Goal: Transaction & Acquisition: Purchase product/service

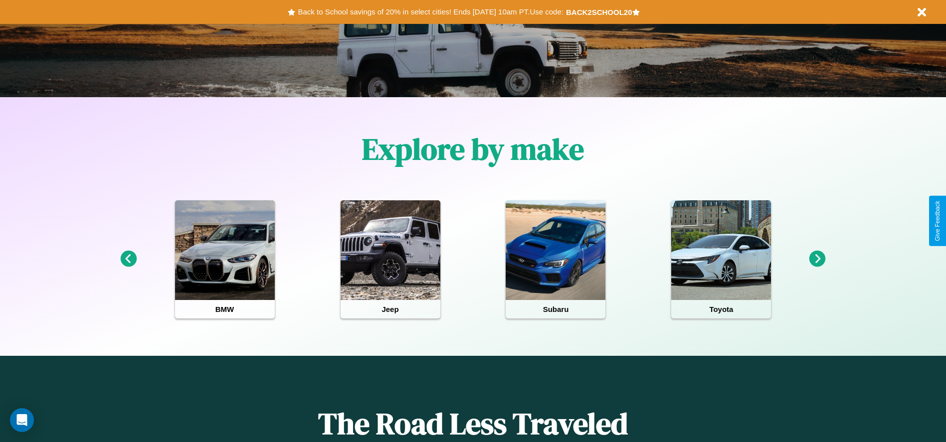
scroll to position [207, 0]
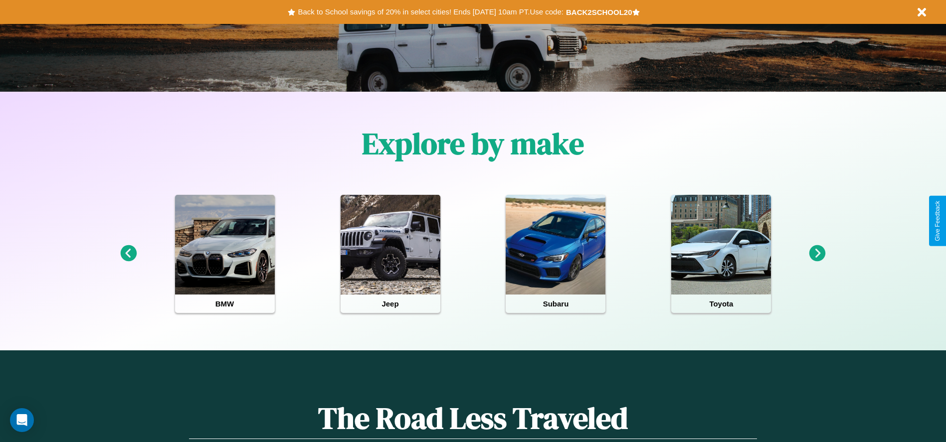
click at [817, 254] on icon at bounding box center [817, 253] width 16 height 16
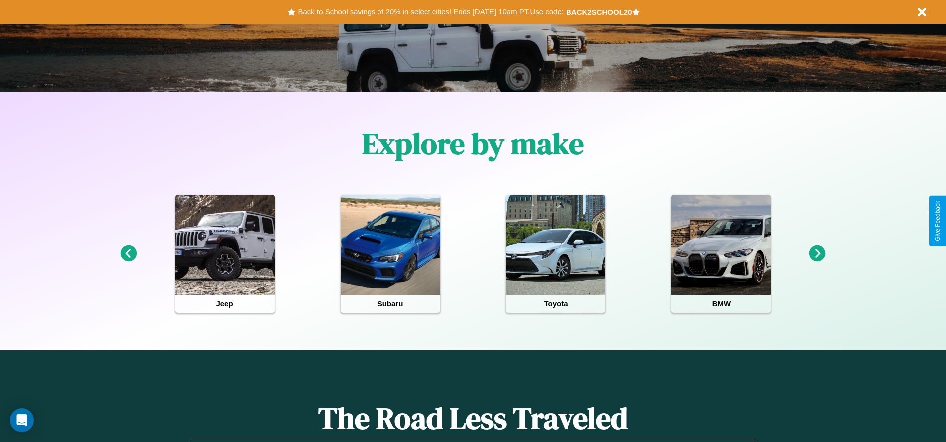
click at [817, 254] on icon at bounding box center [817, 253] width 16 height 16
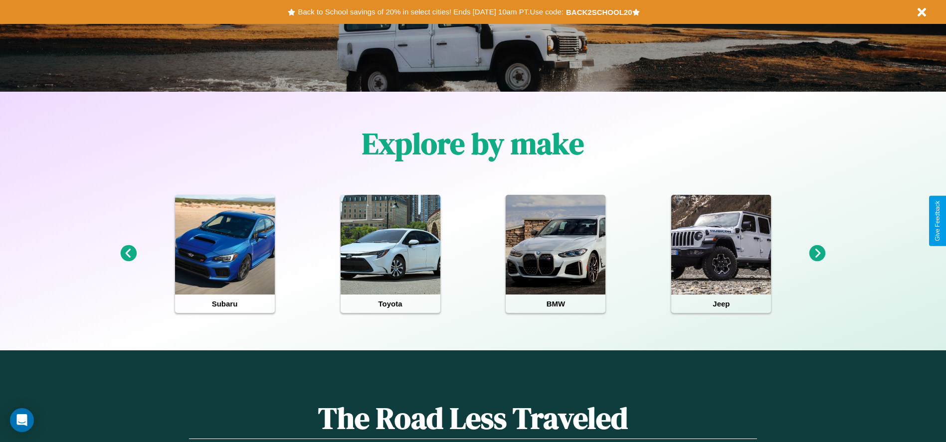
click at [817, 254] on icon at bounding box center [817, 253] width 16 height 16
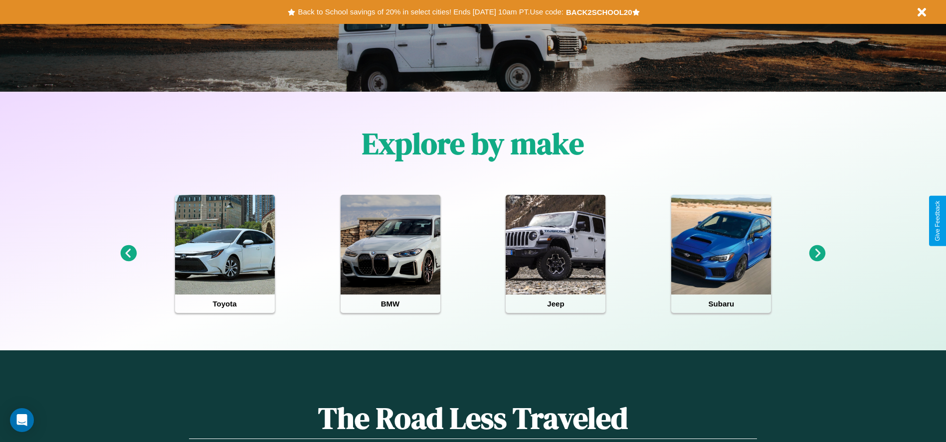
click at [128, 254] on icon at bounding box center [128, 253] width 16 height 16
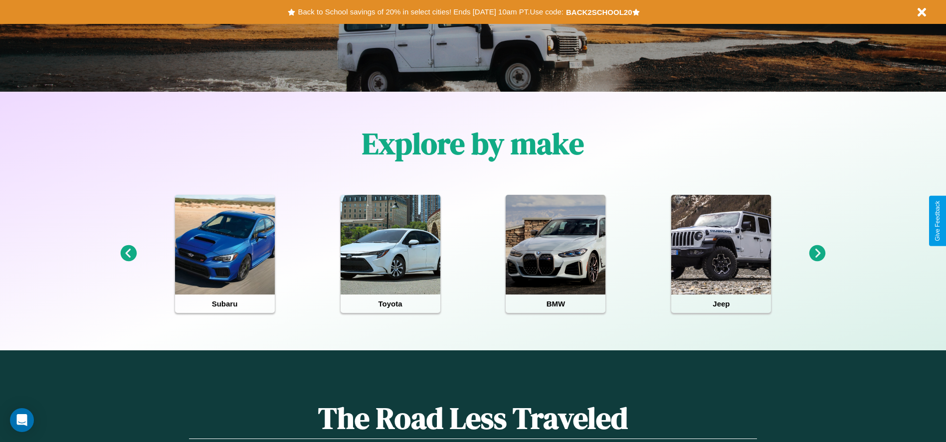
click at [817, 254] on icon at bounding box center [817, 253] width 16 height 16
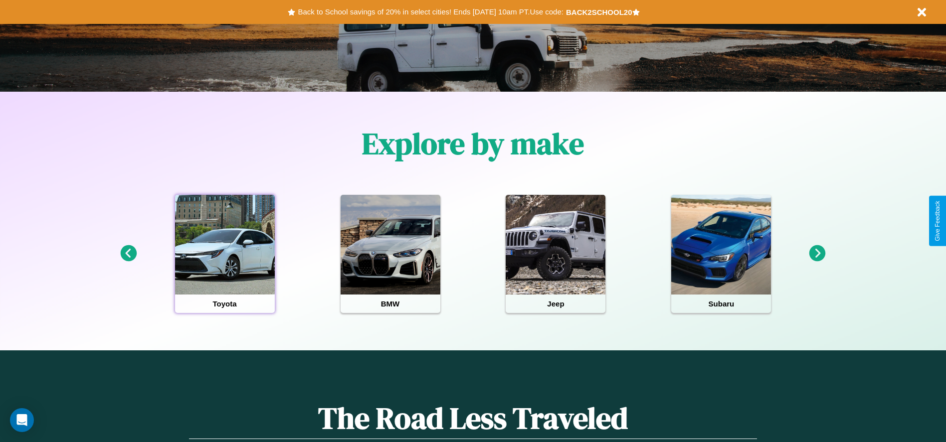
click at [224, 254] on div at bounding box center [225, 245] width 100 height 100
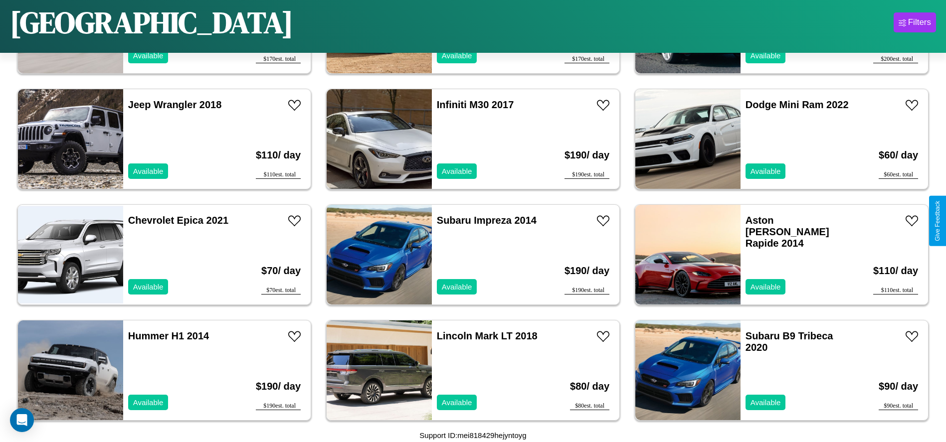
scroll to position [1383, 0]
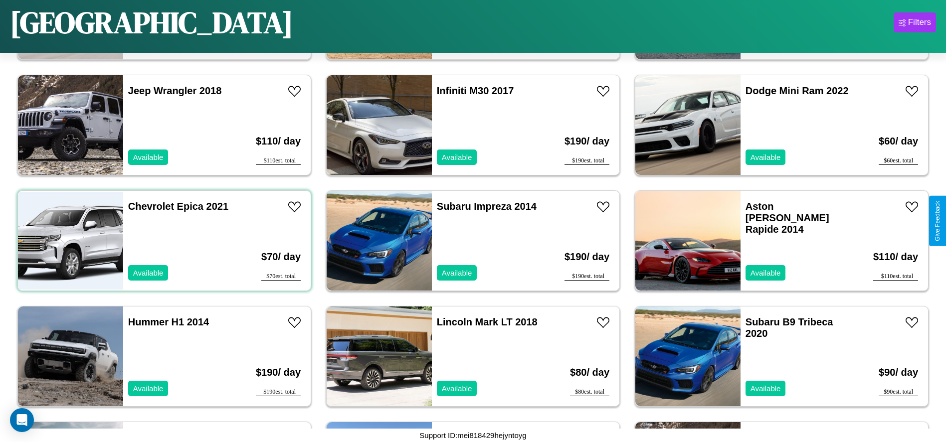
click at [163, 241] on div "Chevrolet Epica 2021 Available" at bounding box center [180, 241] width 115 height 100
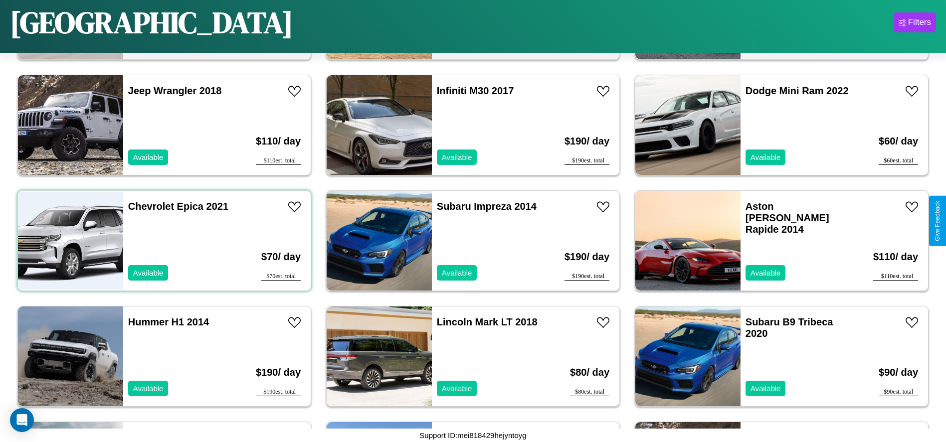
click at [163, 241] on div "Chevrolet Epica 2021 Available" at bounding box center [180, 241] width 115 height 100
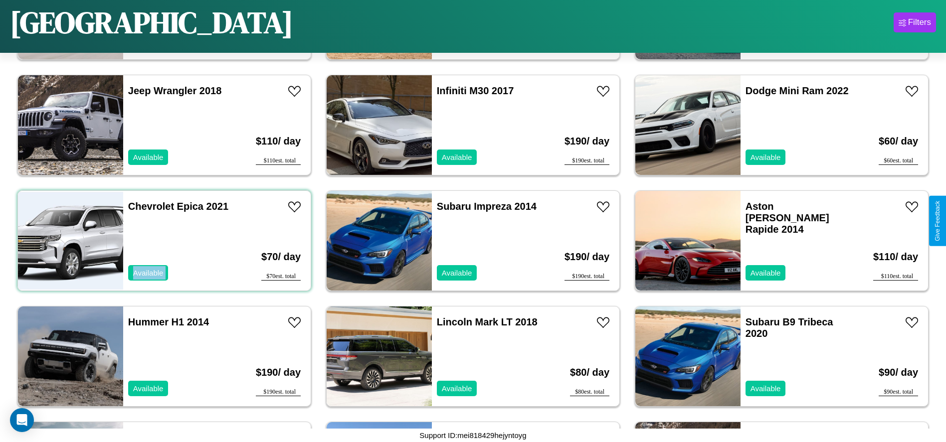
click at [163, 241] on div "Chevrolet Epica 2021 Available" at bounding box center [180, 241] width 115 height 100
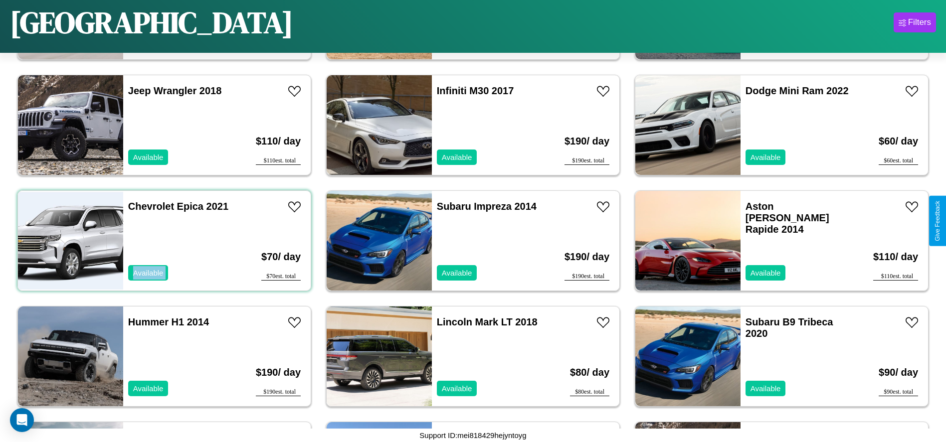
click at [163, 241] on div "Chevrolet Epica 2021 Available" at bounding box center [180, 241] width 115 height 100
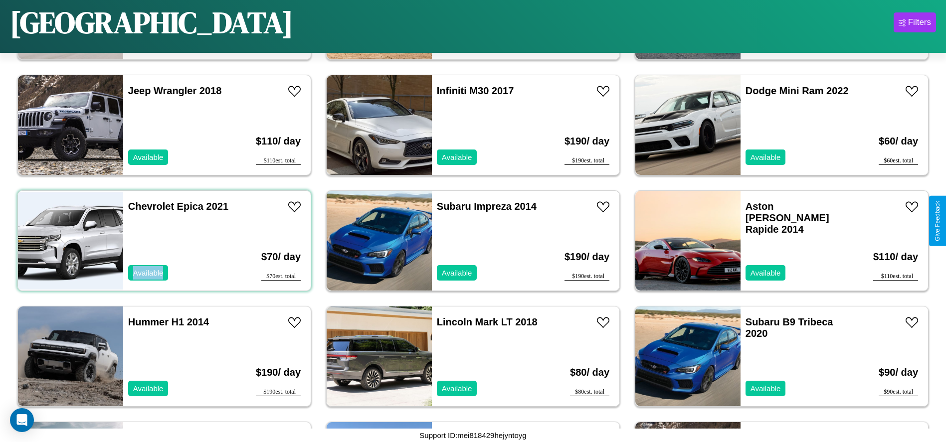
click at [163, 241] on div "Chevrolet Epica 2021 Available" at bounding box center [180, 241] width 115 height 100
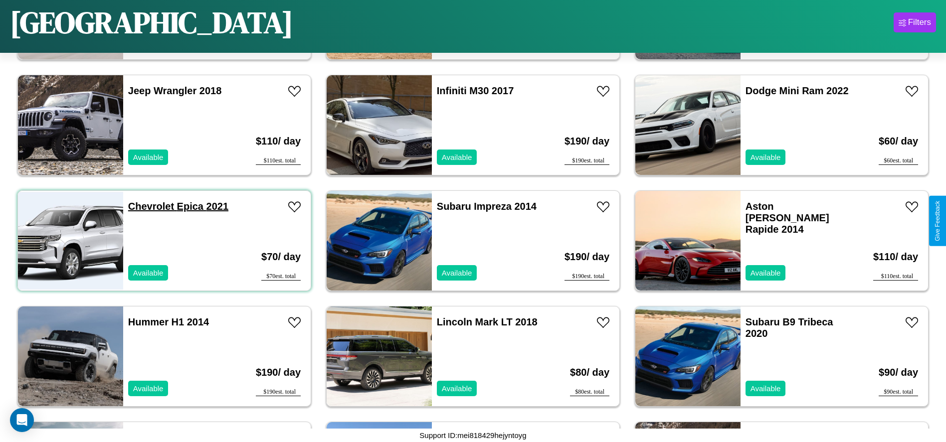
click at [150, 206] on link "Chevrolet Epica 2021" at bounding box center [178, 206] width 100 height 11
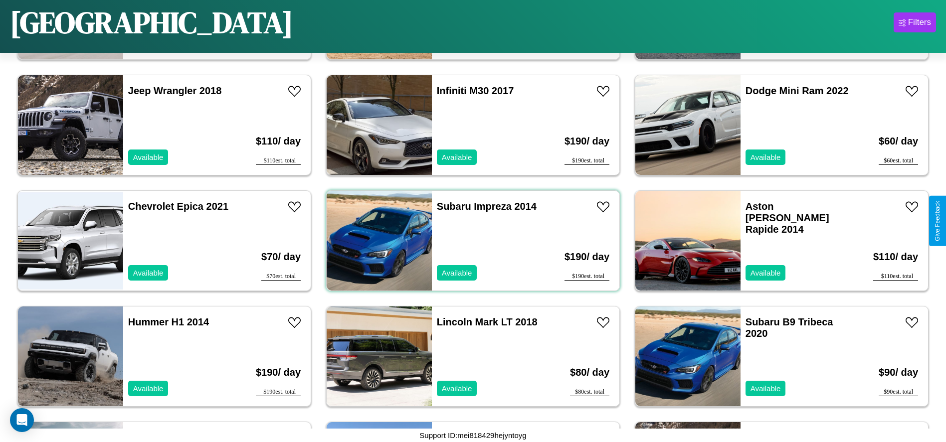
scroll to position [4275, 0]
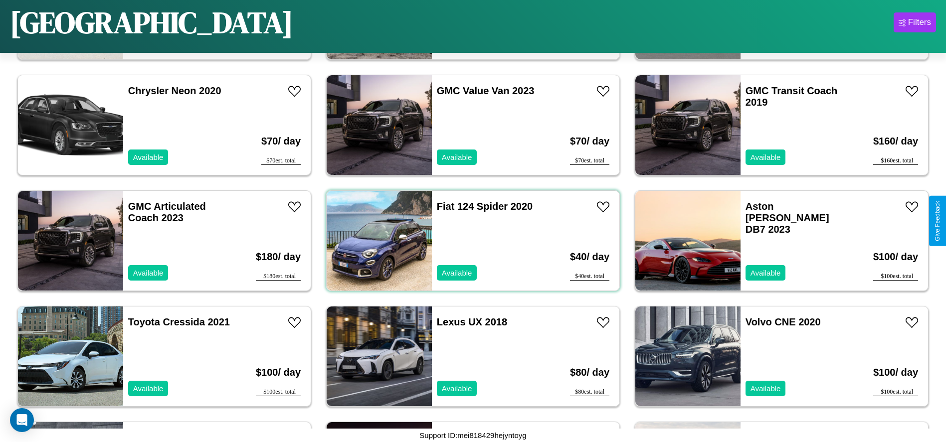
click at [469, 241] on div "Fiat 124 Spider 2020 Available" at bounding box center [489, 241] width 115 height 100
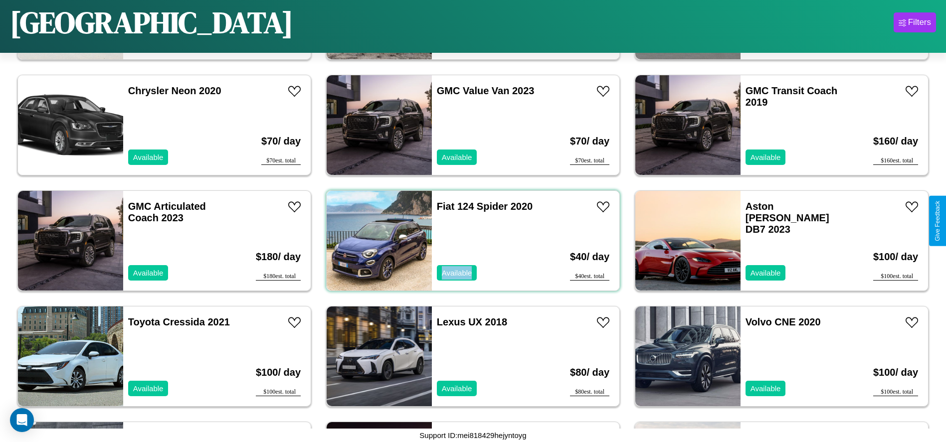
click at [469, 241] on div "Fiat 124 Spider 2020 Available" at bounding box center [489, 241] width 115 height 100
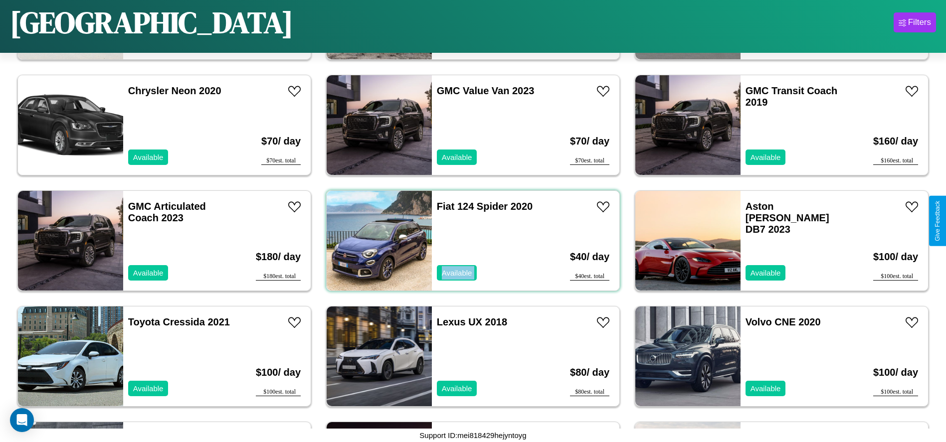
click at [469, 241] on div "Fiat 124 Spider 2020 Available" at bounding box center [489, 241] width 115 height 100
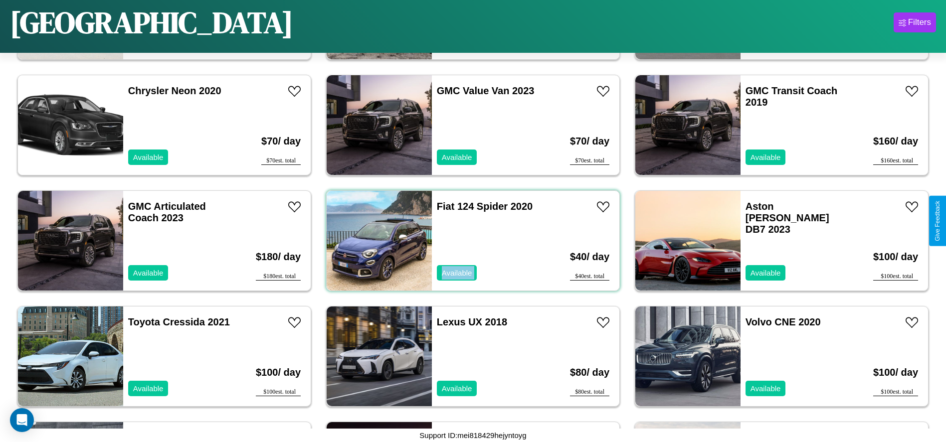
click at [469, 241] on div "Fiat 124 Spider 2020 Available" at bounding box center [489, 241] width 115 height 100
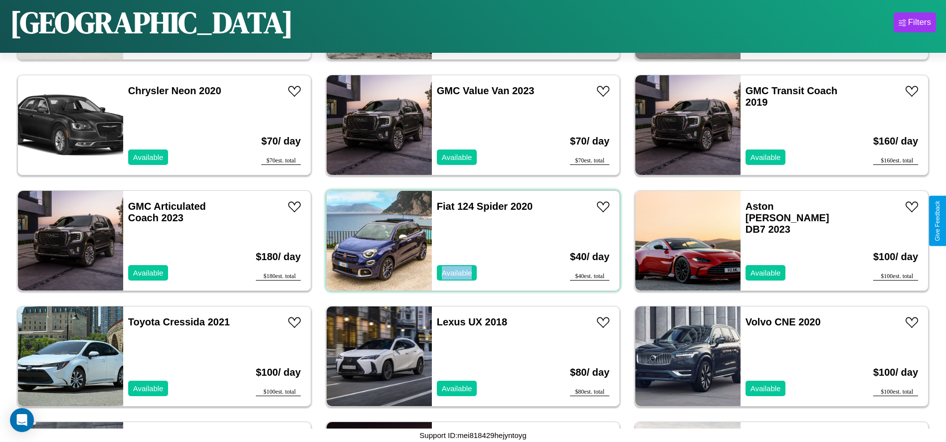
click at [469, 241] on div "Fiat 124 Spider 2020 Available" at bounding box center [489, 241] width 115 height 100
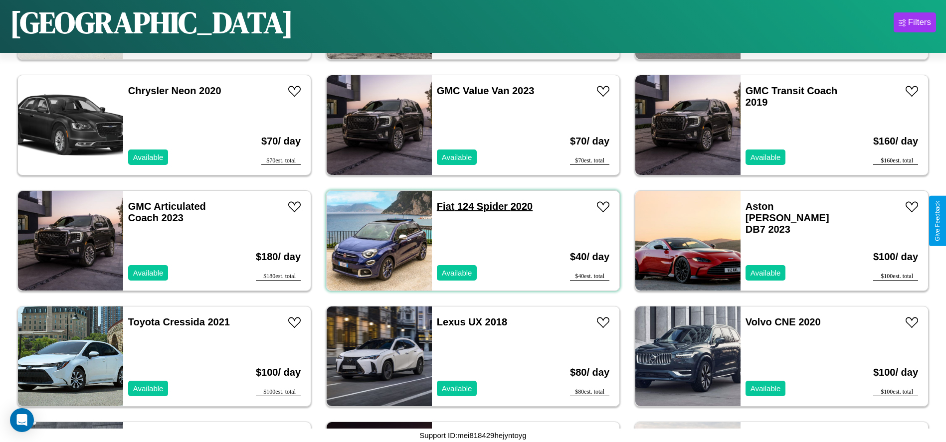
click at [442, 206] on link "Fiat 124 Spider 2020" at bounding box center [485, 206] width 96 height 11
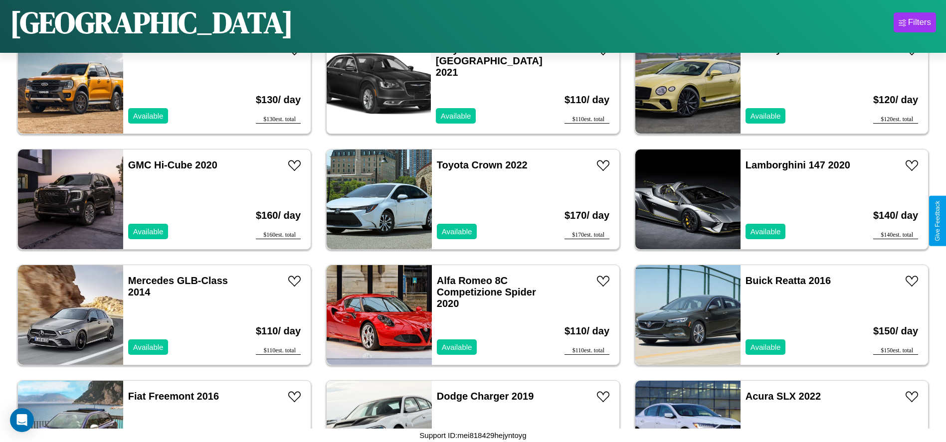
scroll to position [3350, 0]
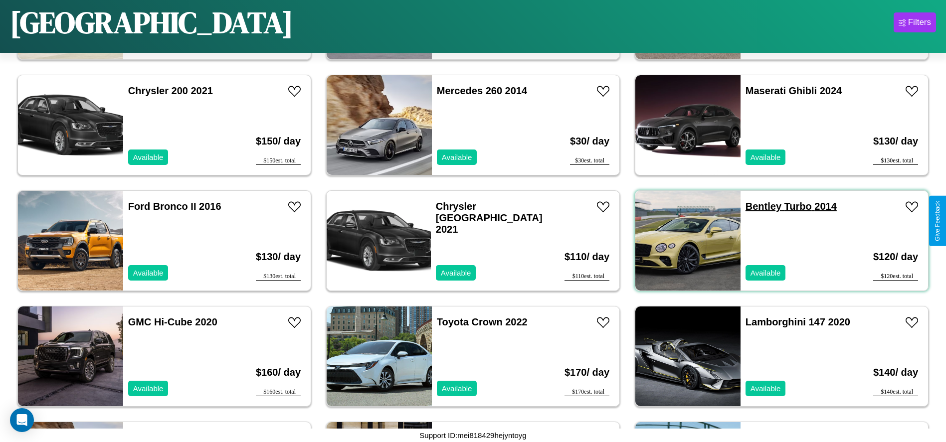
click at [757, 206] on link "Bentley Turbo 2014" at bounding box center [790, 206] width 91 height 11
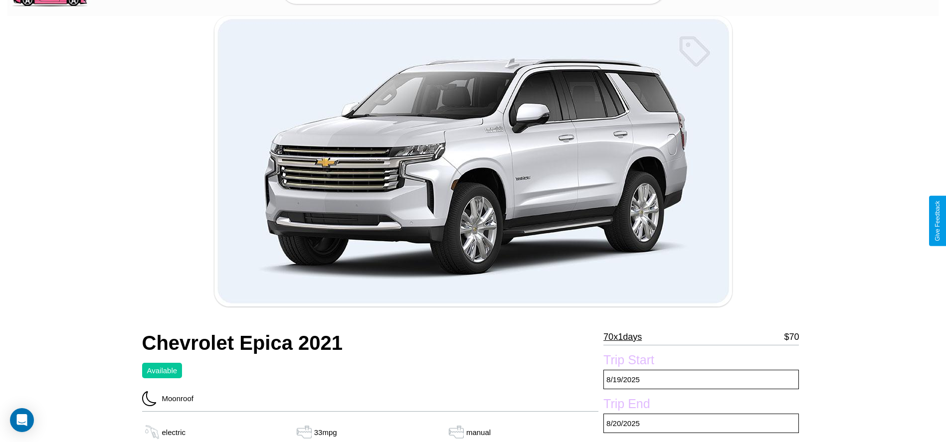
scroll to position [154, 0]
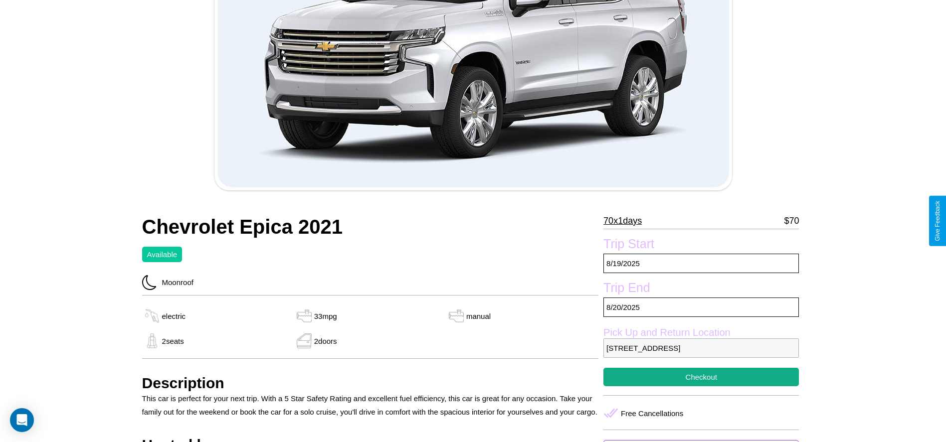
click at [626, 221] on p "70 x 1 days" at bounding box center [622, 221] width 38 height 16
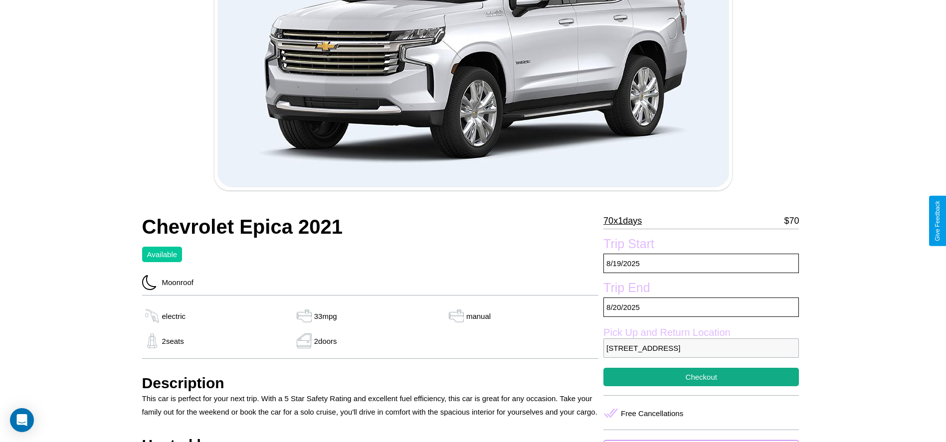
click at [626, 221] on p "70 x 1 days" at bounding box center [622, 221] width 38 height 16
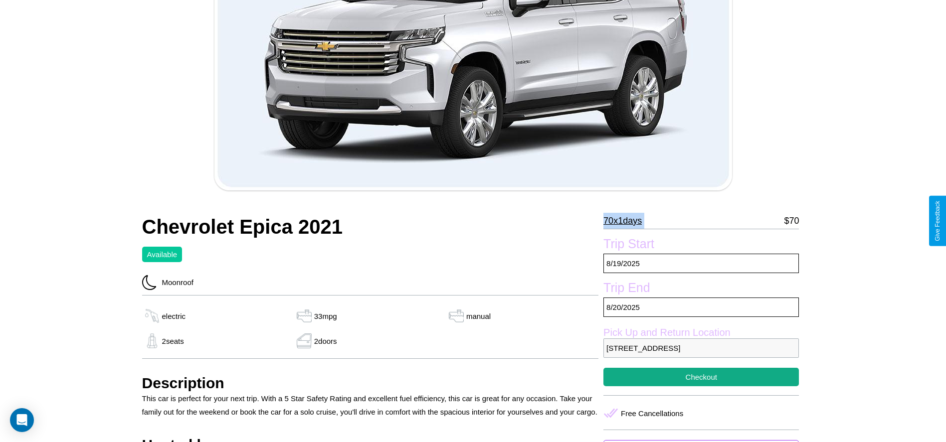
click at [626, 221] on p "70 x 1 days" at bounding box center [622, 221] width 38 height 16
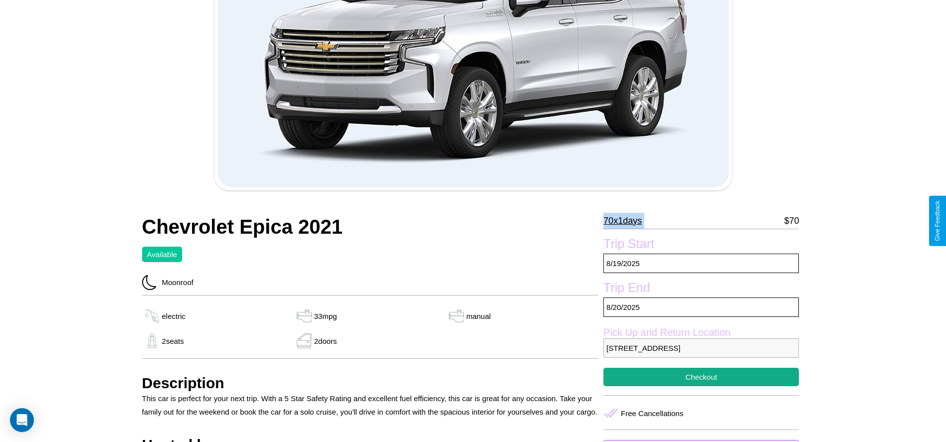
click at [626, 221] on p "70 x 1 days" at bounding box center [622, 221] width 38 height 16
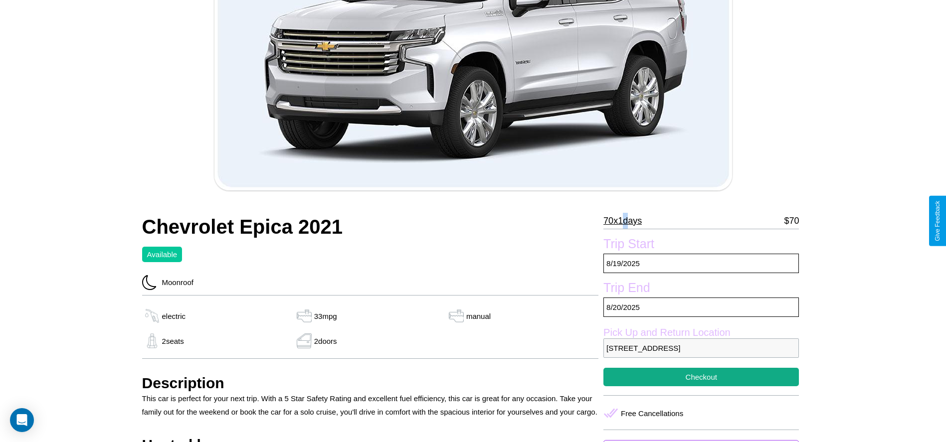
click at [626, 221] on p "70 x 1 days" at bounding box center [622, 221] width 38 height 16
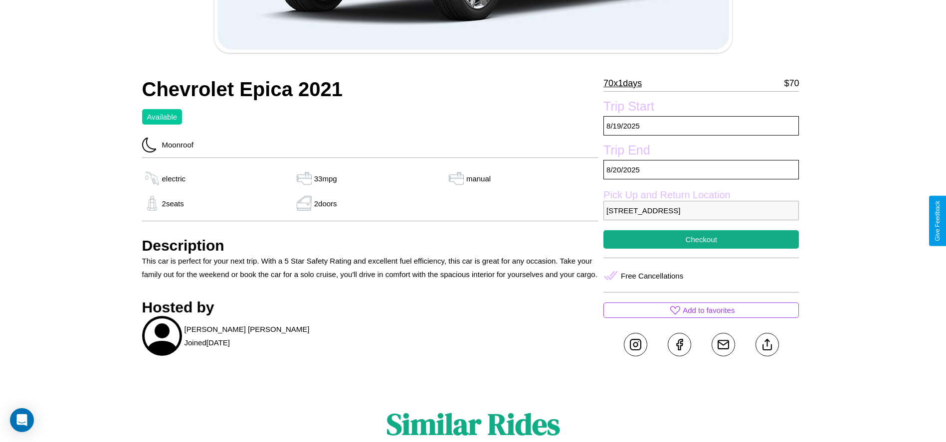
scroll to position [380, 0]
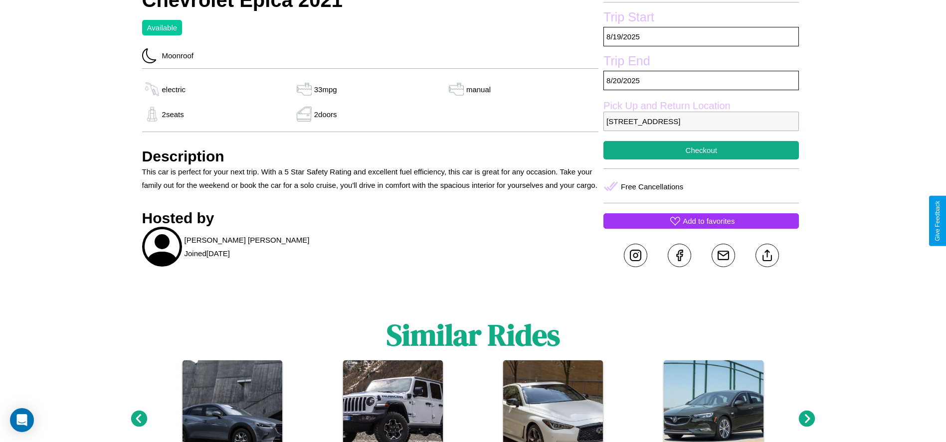
click at [701, 221] on p "Add to favorites" at bounding box center [709, 220] width 52 height 13
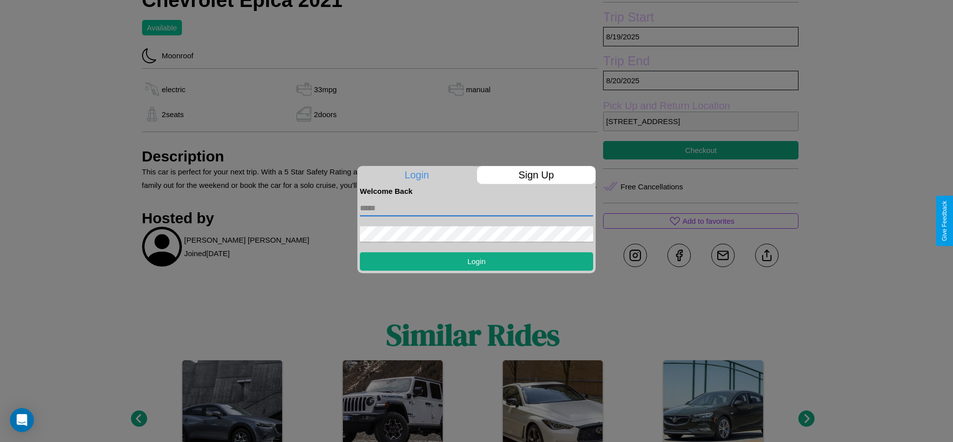
click at [477, 208] on input "text" at bounding box center [476, 208] width 233 height 16
type input "**********"
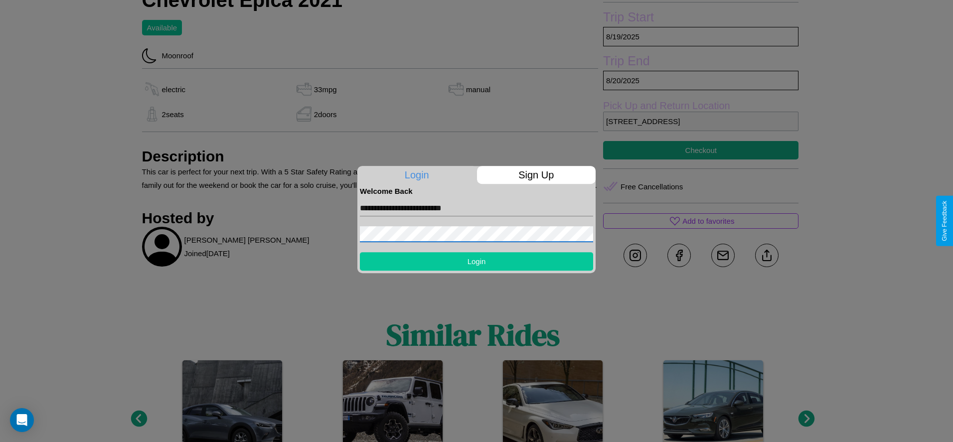
click at [477, 261] on button "Login" at bounding box center [476, 261] width 233 height 18
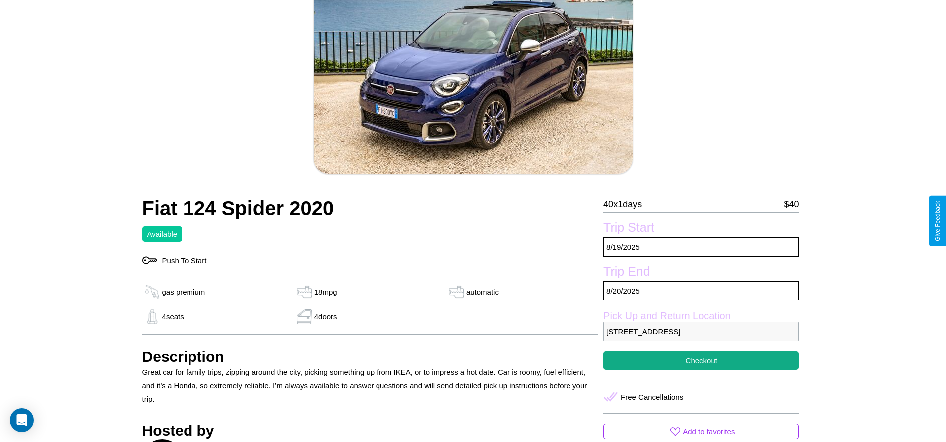
scroll to position [102, 0]
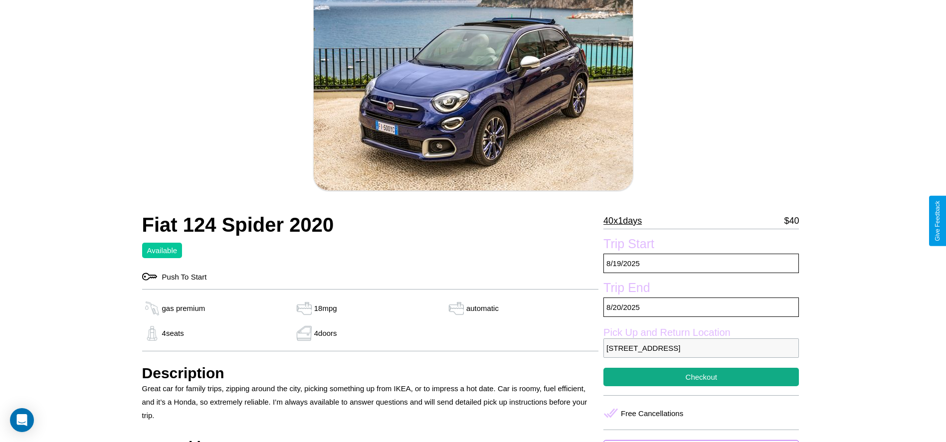
click at [626, 221] on p "40 x 1 days" at bounding box center [622, 221] width 38 height 16
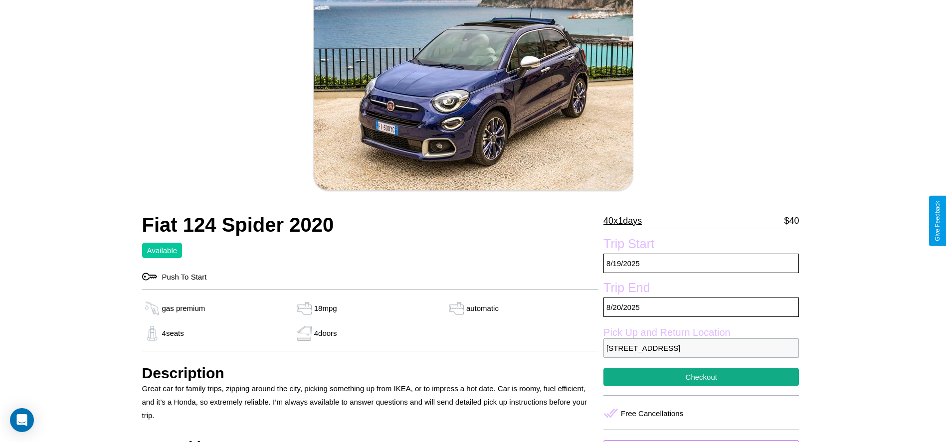
click at [626, 221] on p "40 x 1 days" at bounding box center [622, 221] width 38 height 16
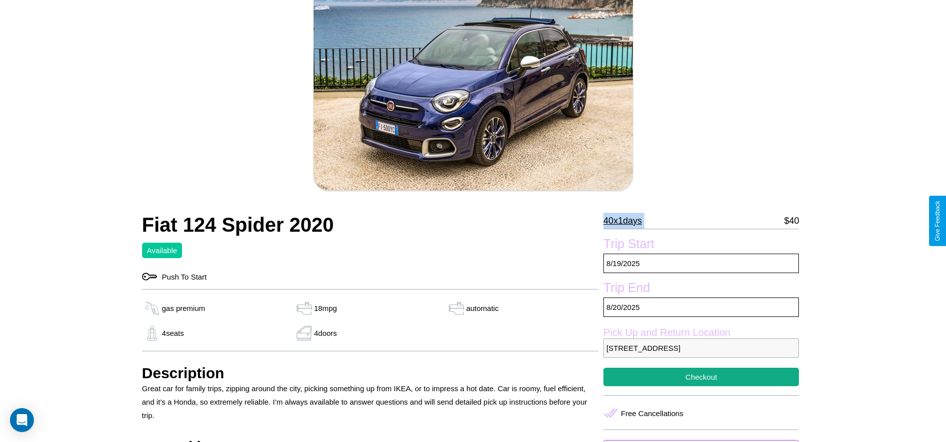
click at [626, 221] on p "40 x 1 days" at bounding box center [622, 221] width 38 height 16
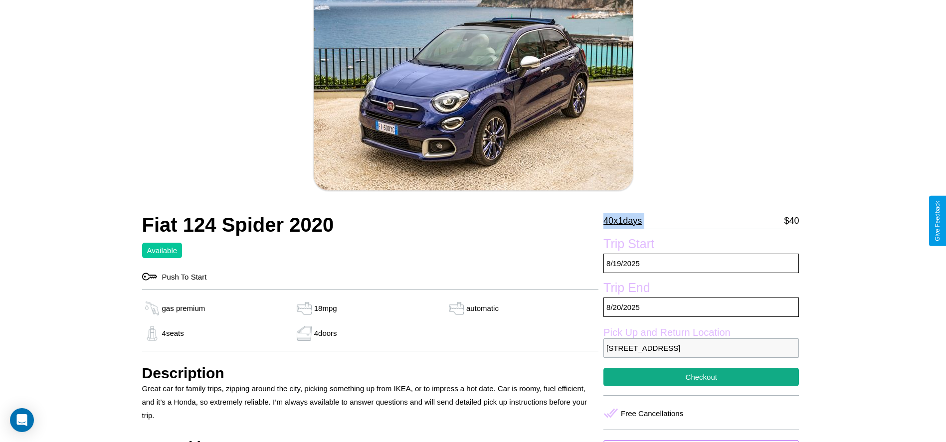
click at [626, 221] on p "40 x 1 days" at bounding box center [622, 221] width 38 height 16
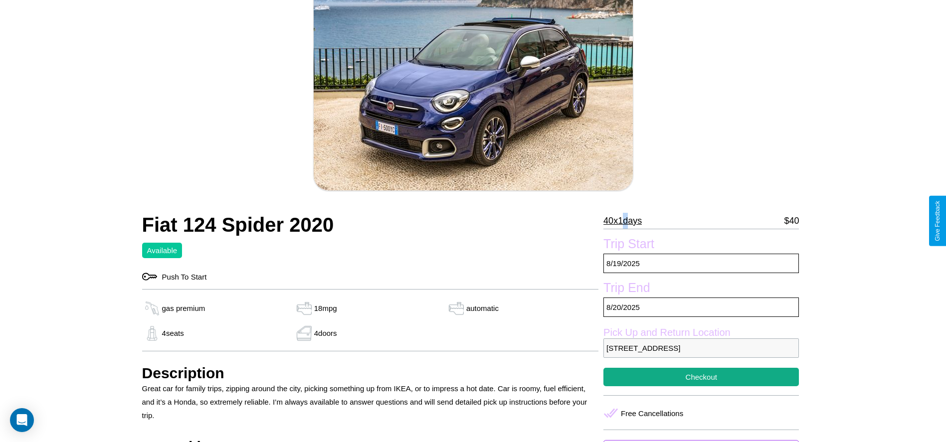
click at [626, 221] on p "40 x 1 days" at bounding box center [622, 221] width 38 height 16
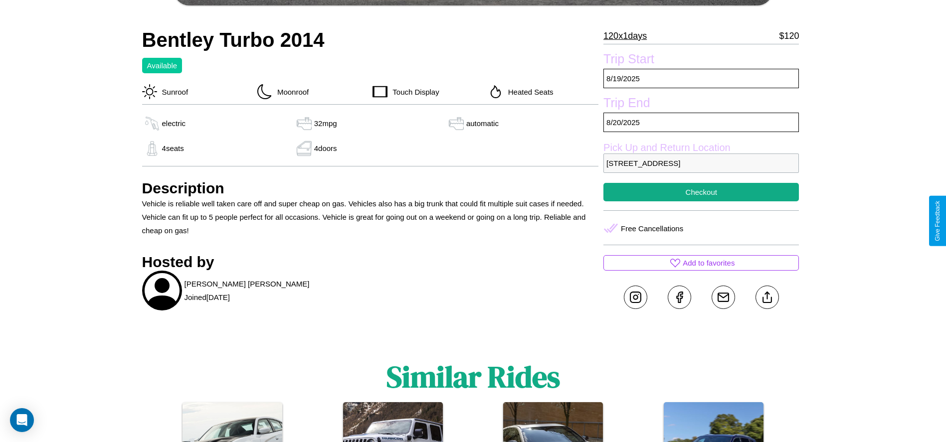
scroll to position [460, 0]
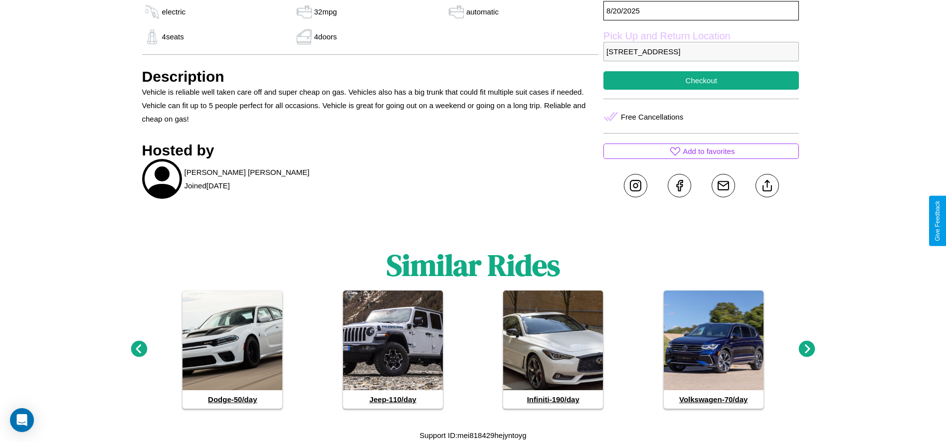
click at [139, 349] on icon at bounding box center [139, 349] width 16 height 16
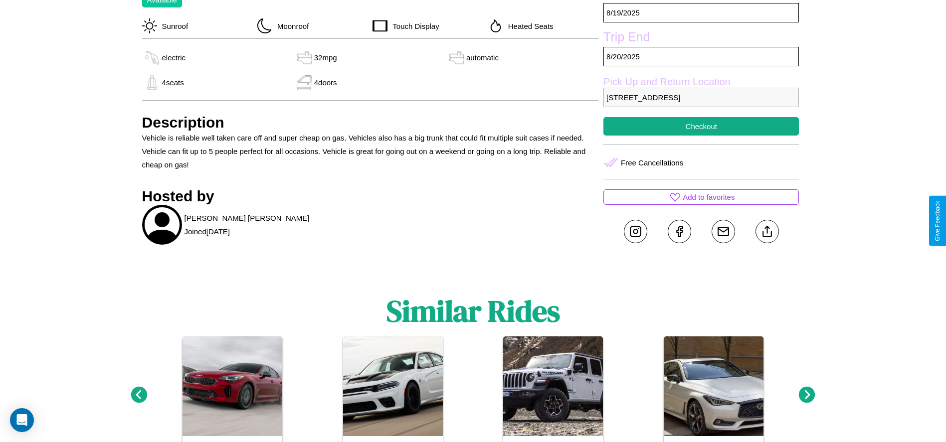
scroll to position [390, 0]
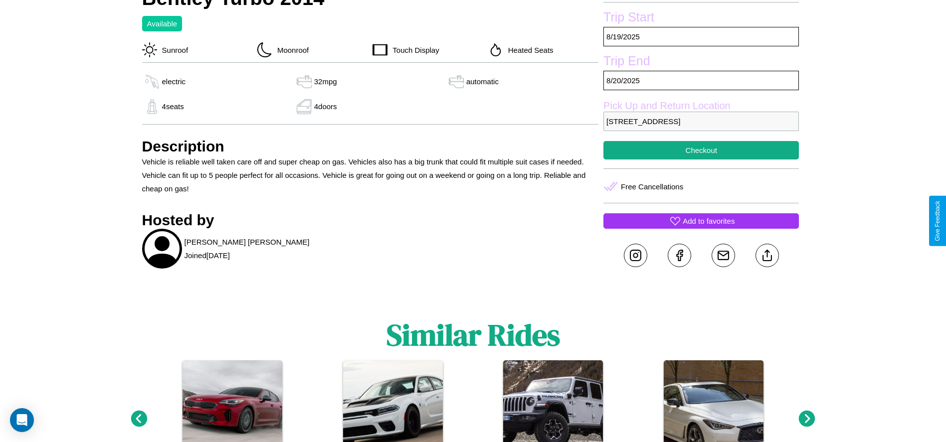
click at [701, 221] on p "Add to favorites" at bounding box center [709, 220] width 52 height 13
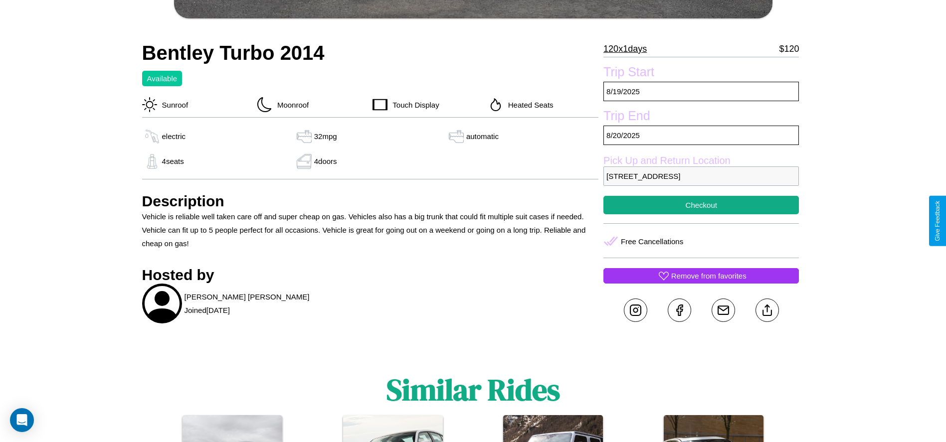
scroll to position [319, 0]
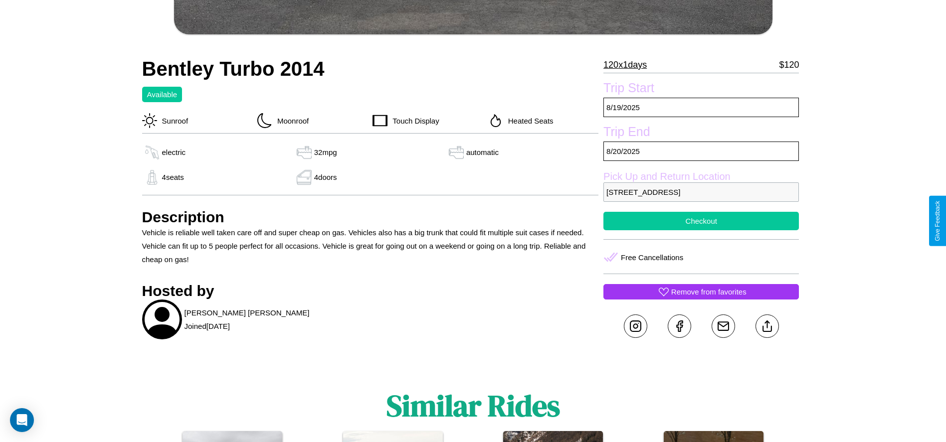
click at [701, 221] on button "Checkout" at bounding box center [700, 221] width 195 height 18
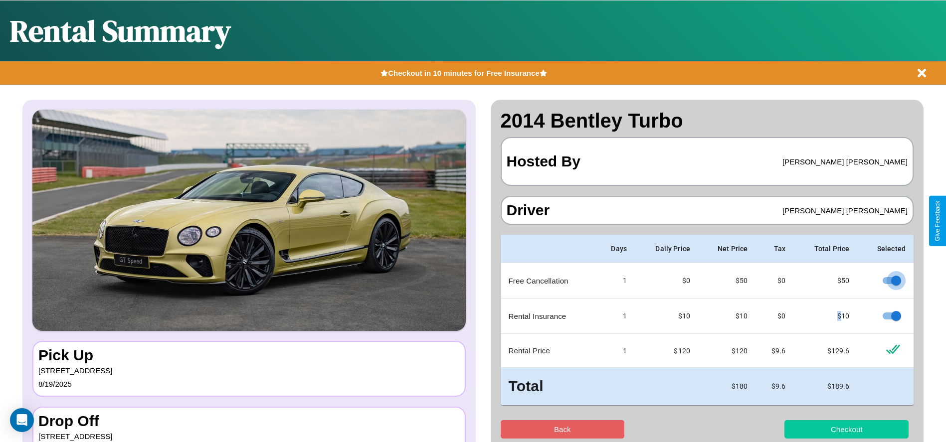
click at [846, 429] on button "Checkout" at bounding box center [846, 429] width 124 height 18
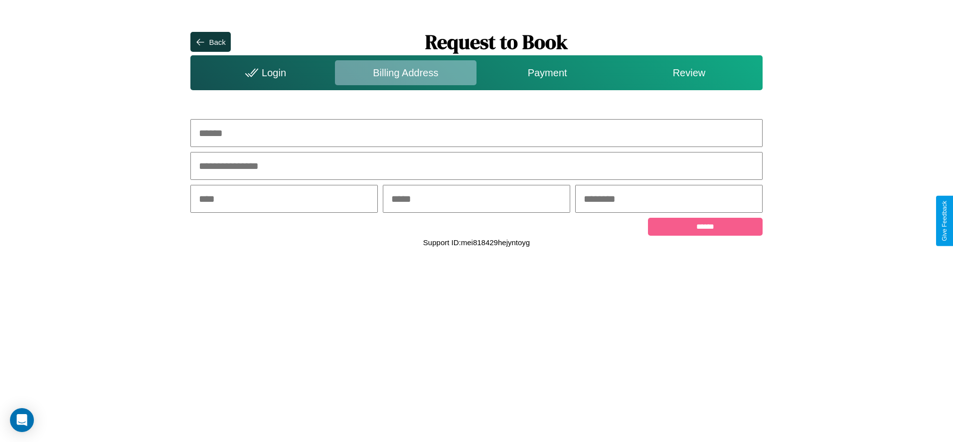
click at [477, 133] on input "text" at bounding box center [476, 133] width 572 height 28
type input "**********"
click at [284, 200] on input "text" at bounding box center [283, 199] width 187 height 28
type input "********"
click at [476, 200] on input "text" at bounding box center [476, 199] width 187 height 28
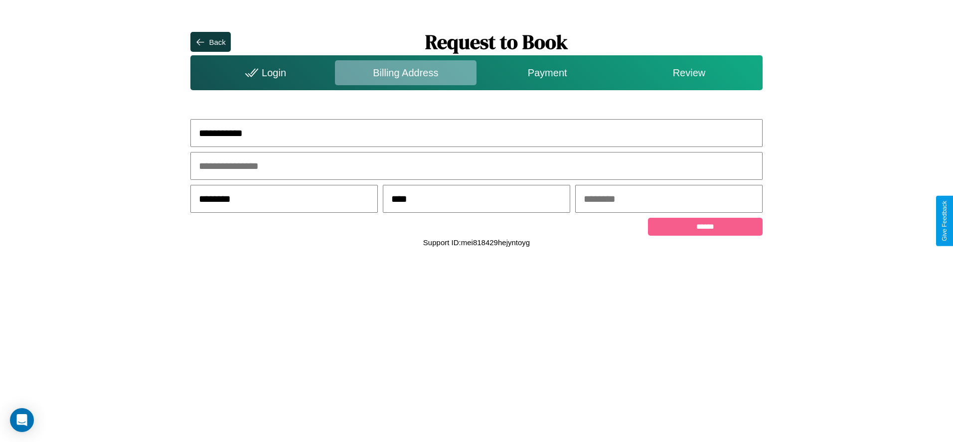
type input "****"
click at [669, 200] on input "text" at bounding box center [668, 199] width 187 height 28
type input "*****"
click at [705, 228] on input "******" at bounding box center [705, 227] width 114 height 18
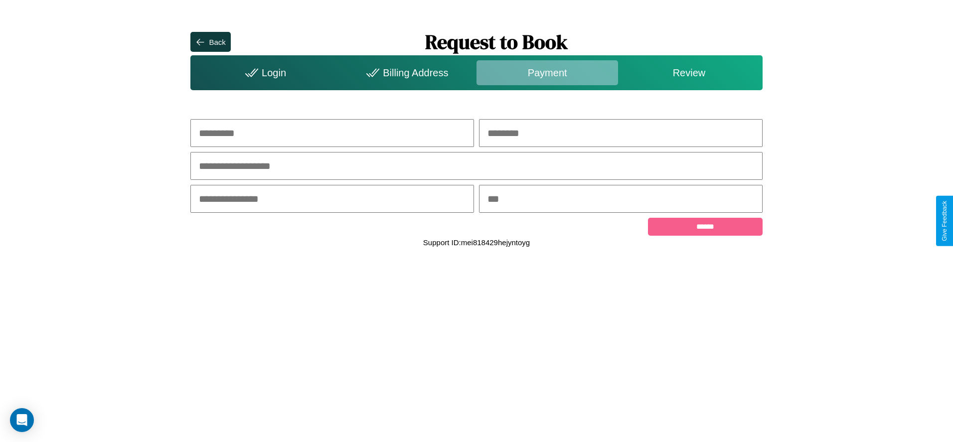
click at [332, 133] on input "text" at bounding box center [332, 133] width 284 height 28
type input "*******"
click at [621, 133] on input "text" at bounding box center [621, 133] width 284 height 28
type input "********"
click at [477, 167] on input "text" at bounding box center [476, 166] width 572 height 28
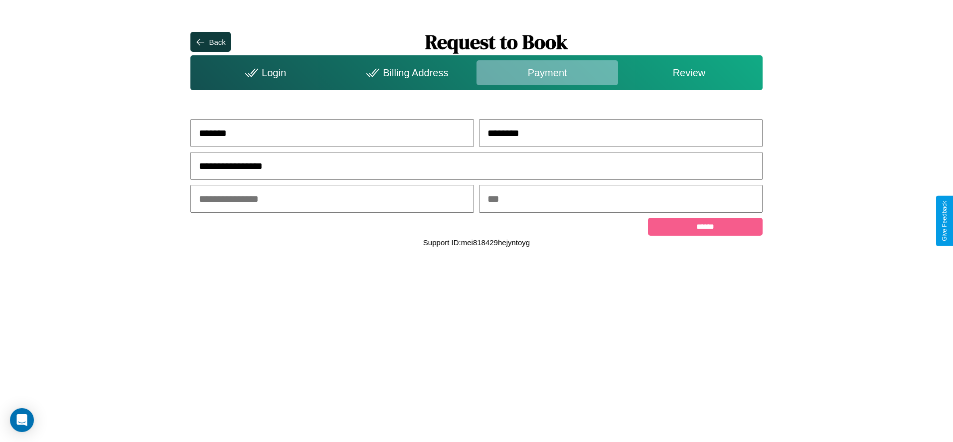
type input "**********"
click at [332, 200] on input "text" at bounding box center [332, 199] width 284 height 28
type input "*****"
click at [621, 200] on input "text" at bounding box center [621, 199] width 284 height 28
type input "***"
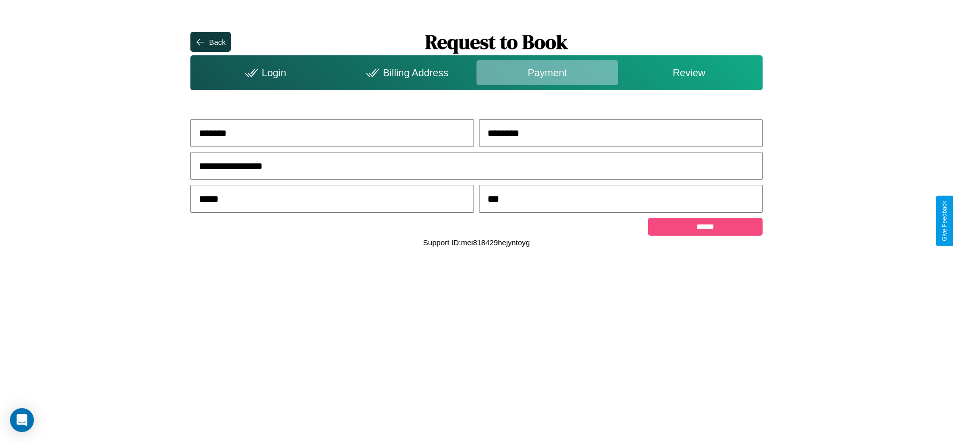
click at [705, 228] on input "******" at bounding box center [705, 227] width 114 height 18
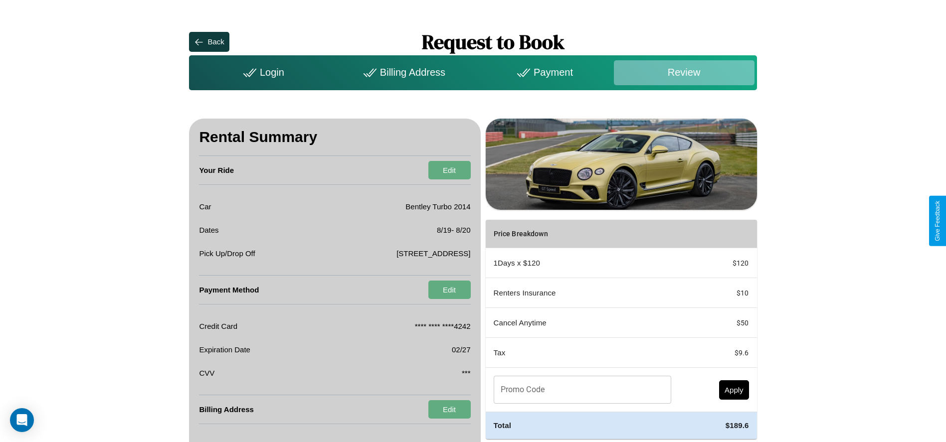
click at [579, 390] on input "Promo Code" at bounding box center [577, 390] width 167 height 28
type input "**********"
click at [733, 390] on button "Apply" at bounding box center [734, 389] width 30 height 19
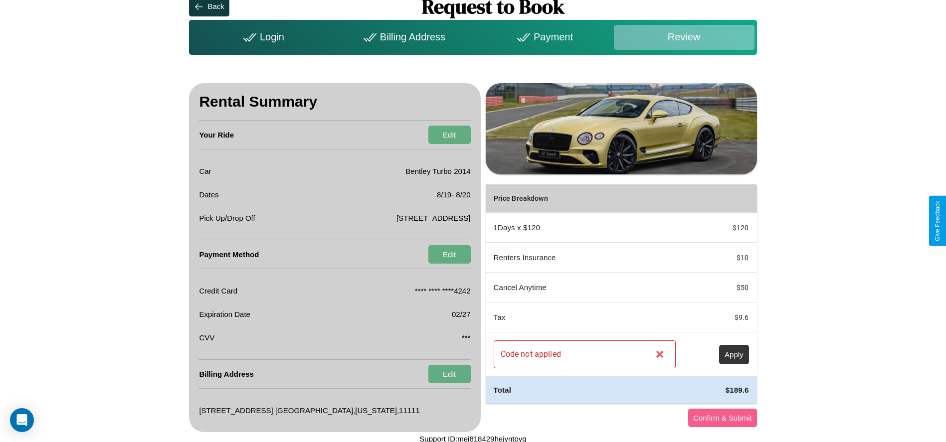
scroll to position [39, 0]
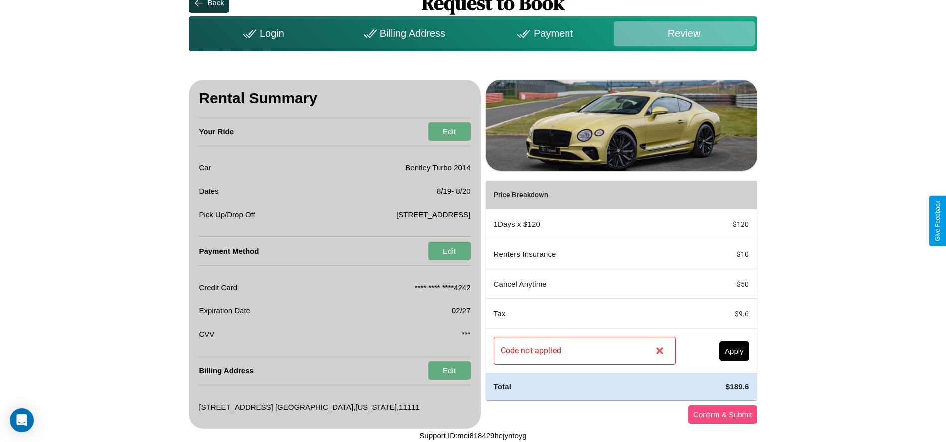
click at [722, 414] on button "Confirm & Submit" at bounding box center [722, 414] width 69 height 18
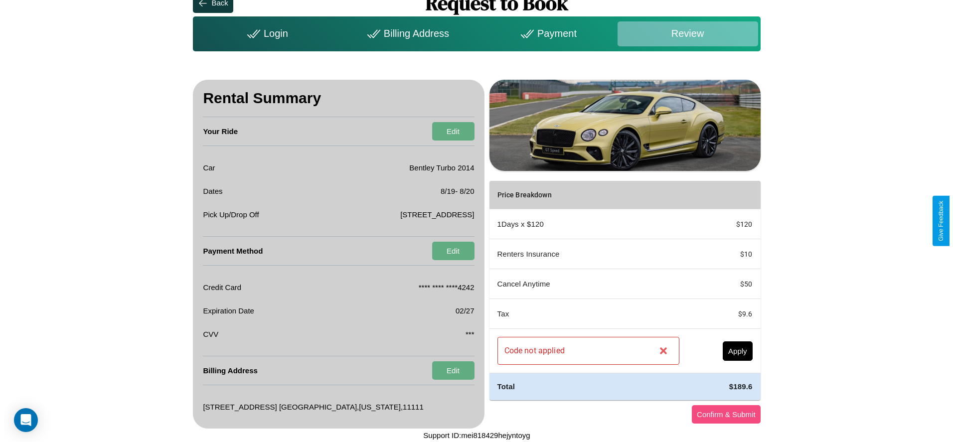
scroll to position [0, 0]
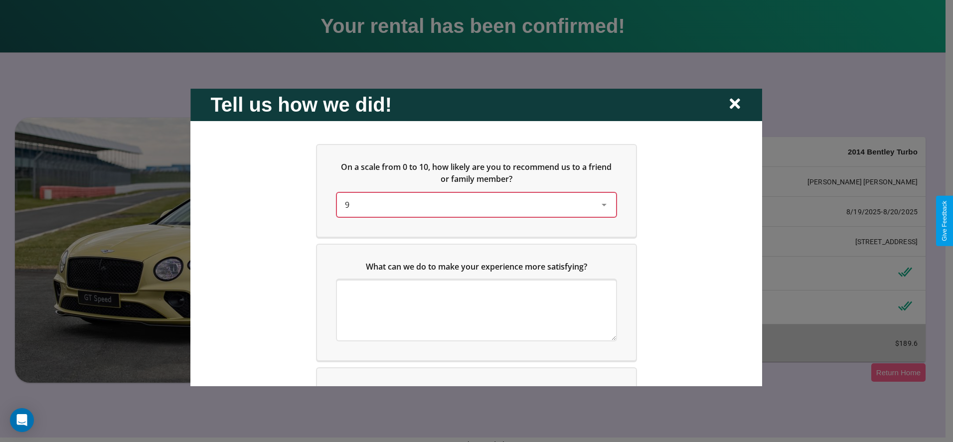
click at [474, 204] on div "9" at bounding box center [468, 204] width 247 height 12
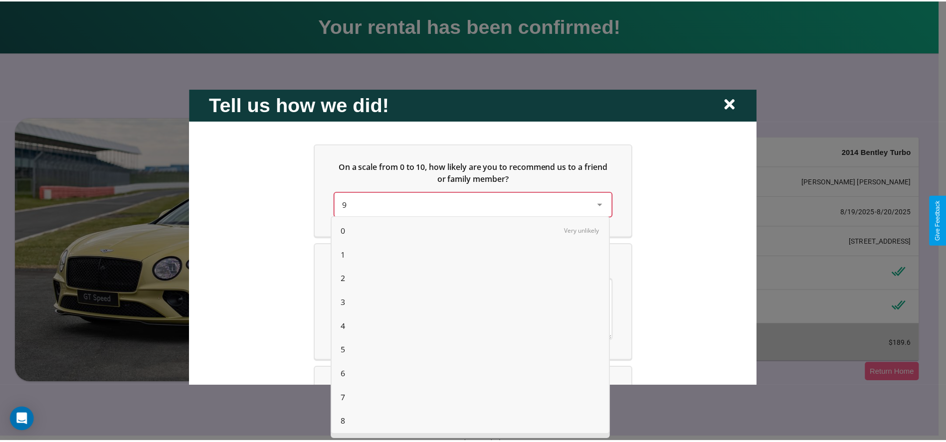
scroll to position [25, 0]
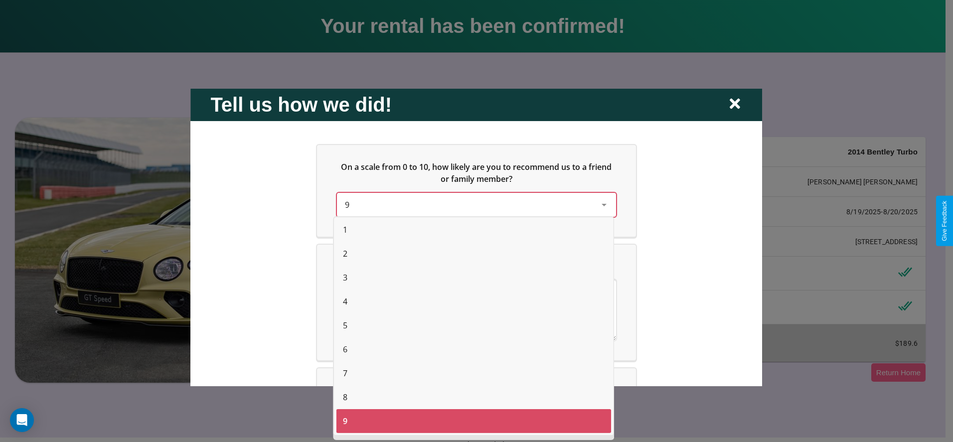
click at [345, 254] on span "2" at bounding box center [345, 254] width 4 height 12
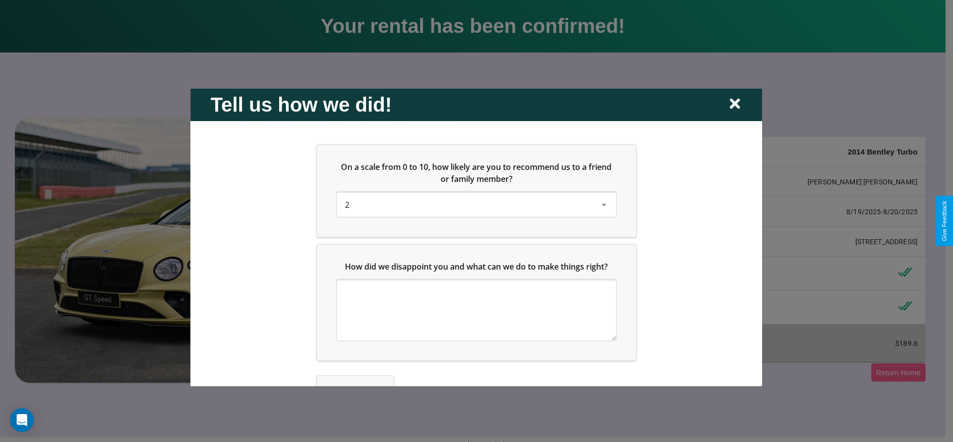
click at [735, 104] on icon at bounding box center [735, 104] width 10 height 10
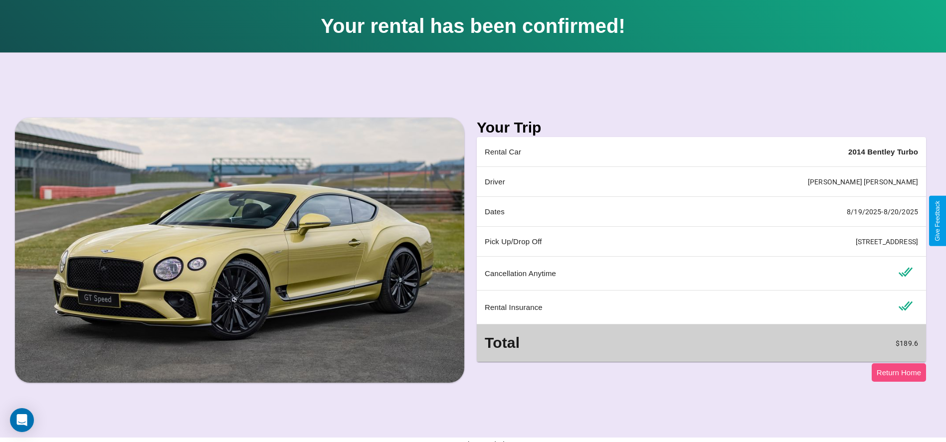
click at [898, 372] on button "Return Home" at bounding box center [898, 372] width 54 height 18
